Goal: Information Seeking & Learning: Learn about a topic

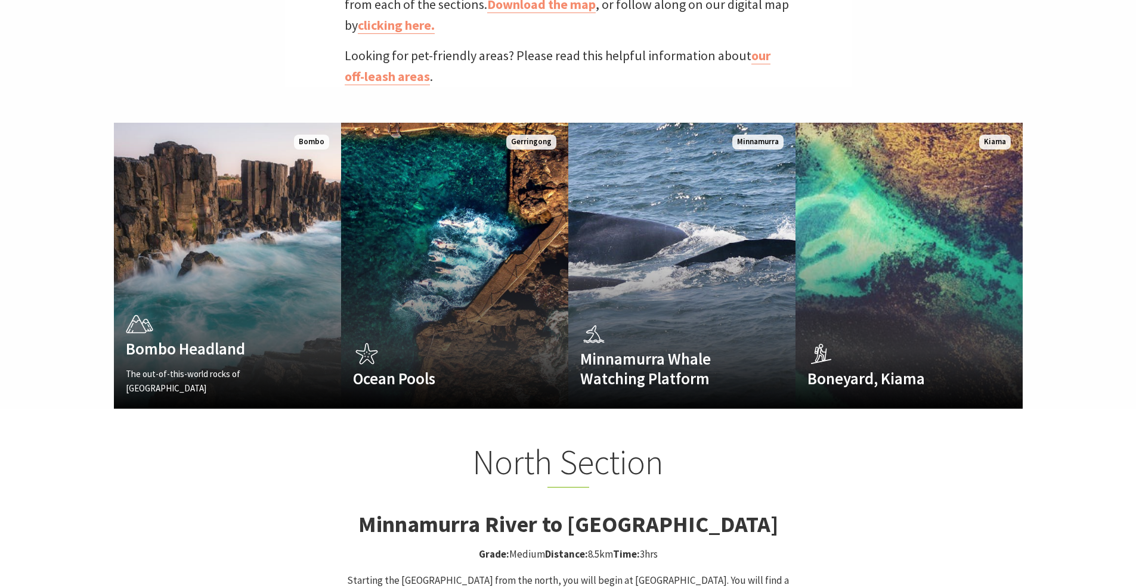
scroll to position [775, 0]
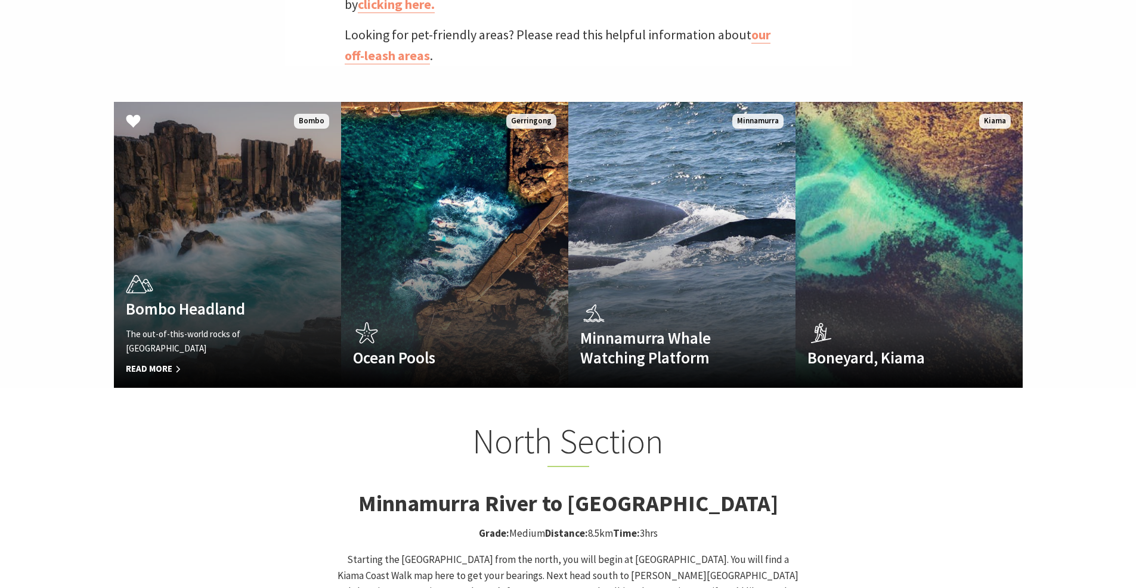
click at [160, 362] on span "Read More" at bounding box center [210, 369] width 169 height 14
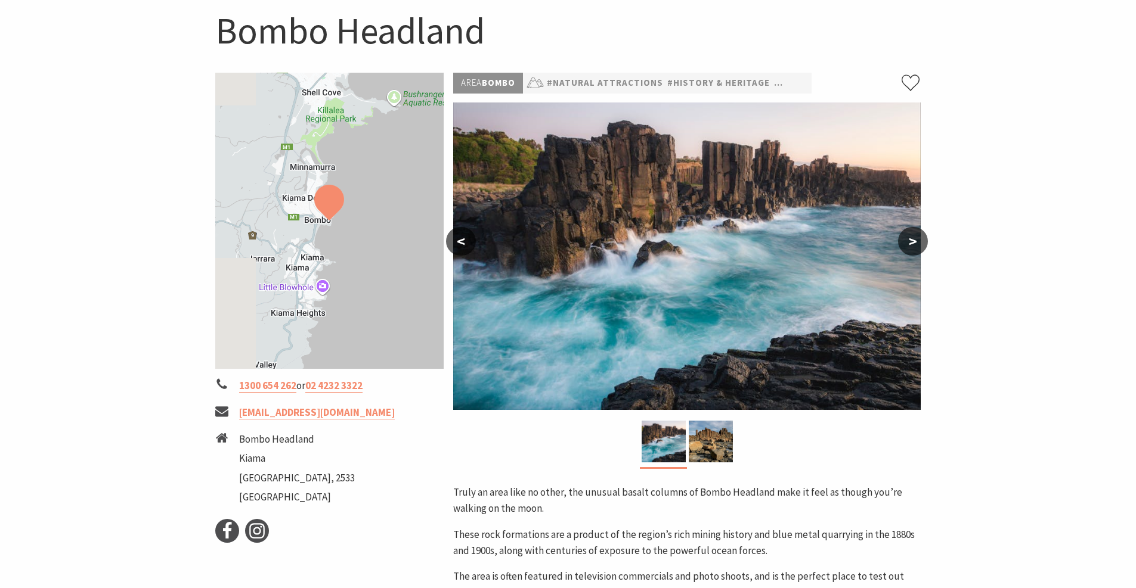
scroll to position [119, 0]
click at [920, 239] on button ">" at bounding box center [913, 241] width 30 height 29
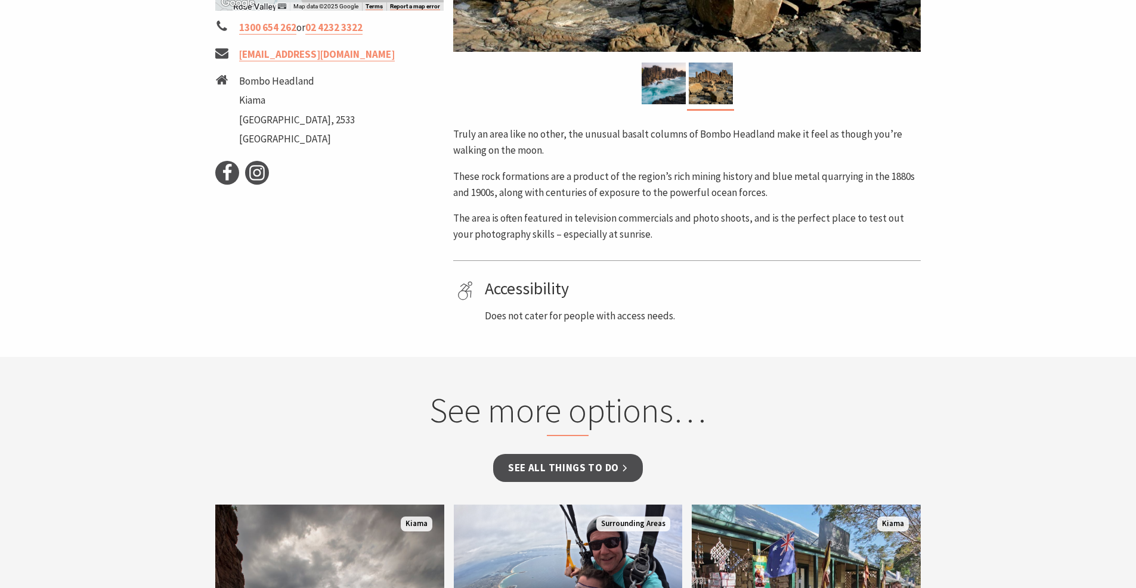
scroll to position [0, 0]
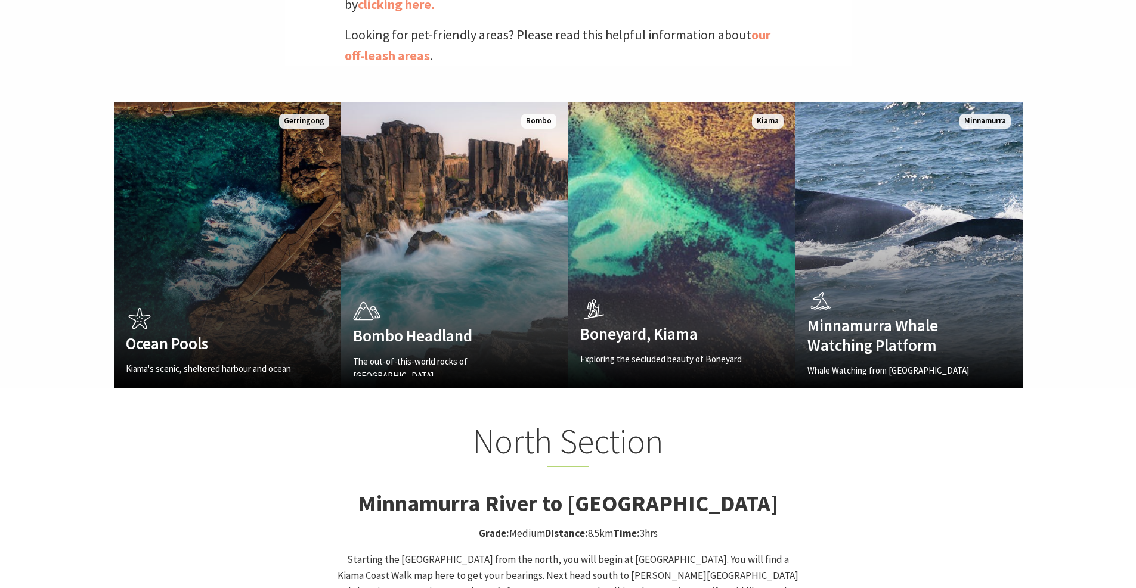
scroll to position [388, 1151]
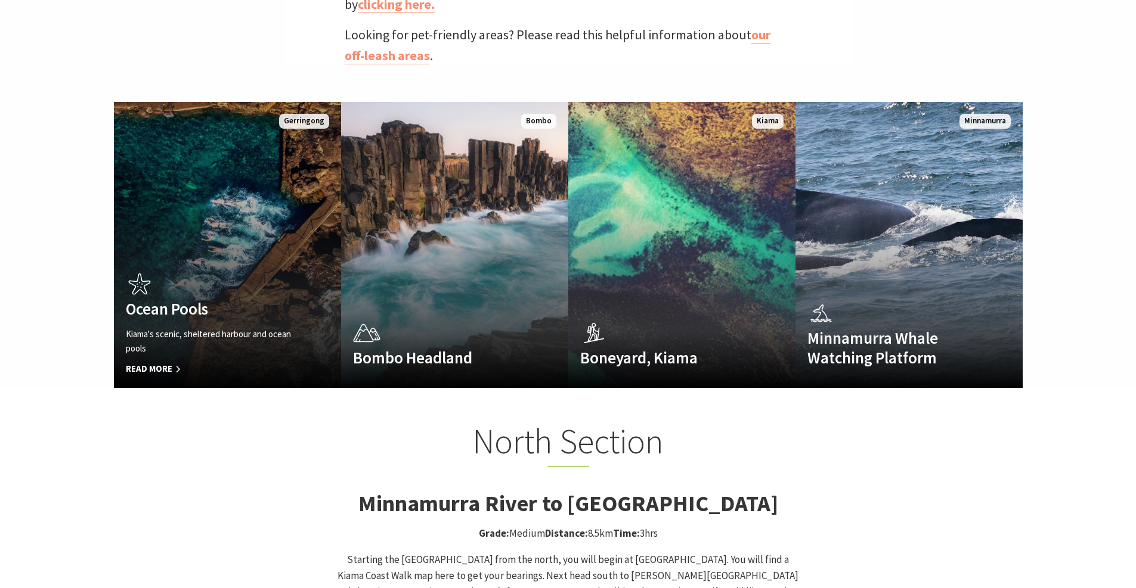
click at [242, 269] on div "Ocean Pools Kiama's scenic, sheltered harbour and ocean pools Read More" at bounding box center [210, 322] width 193 height 107
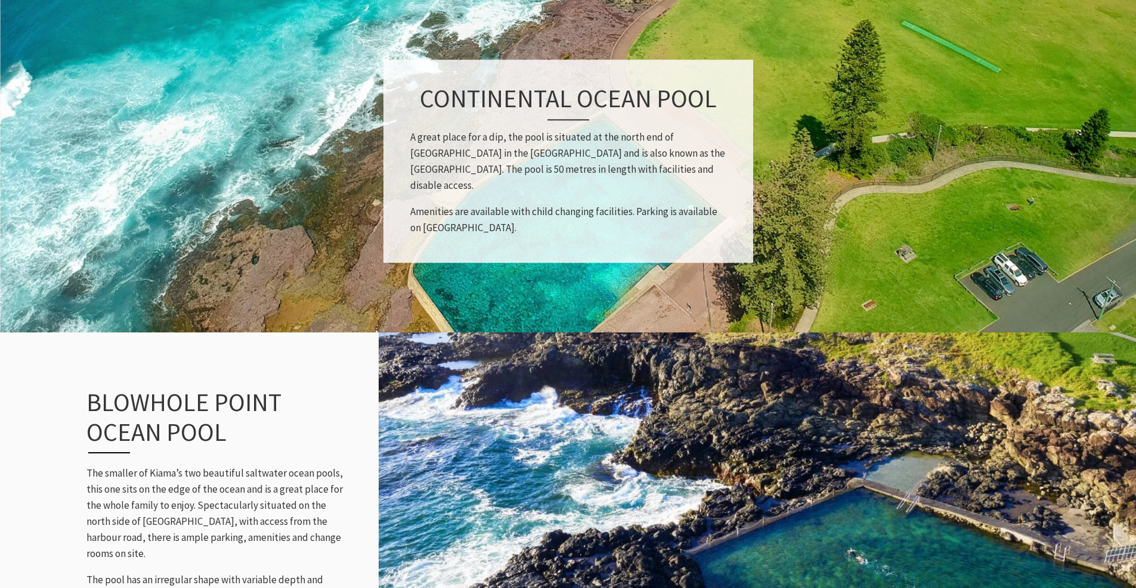
scroll to position [1192, 0]
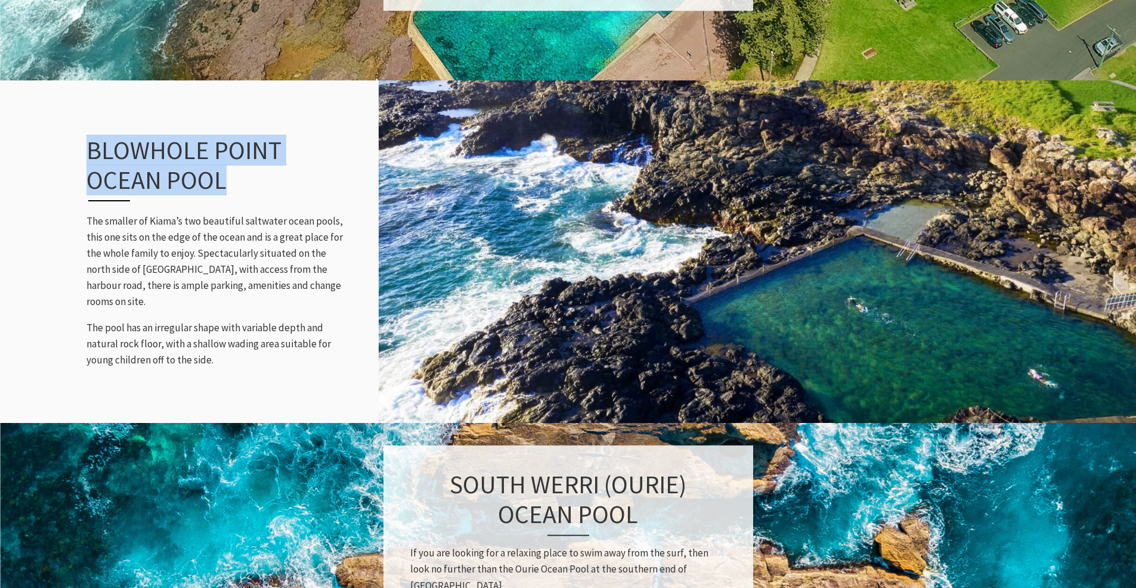
drag, startPoint x: 221, startPoint y: 192, endPoint x: 91, endPoint y: 163, distance: 133.8
click at [91, 163] on h3 "Blowhole Point Ocean Pool" at bounding box center [204, 168] width 236 height 66
copy h3 "Blowhole Point Ocean Pool"
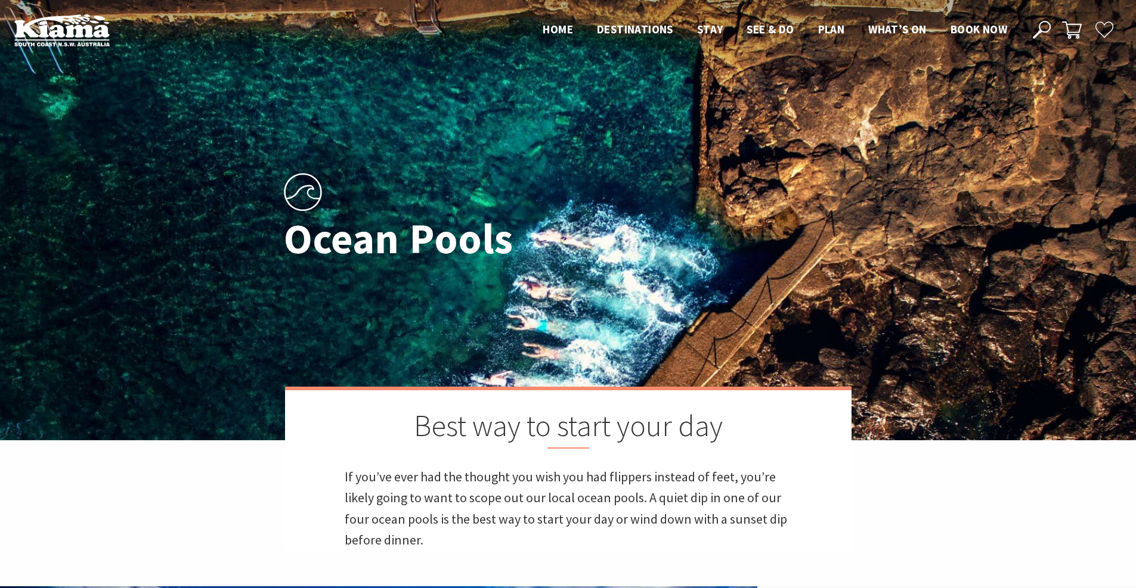
scroll to position [0, 0]
